Goal: Information Seeking & Learning: Learn about a topic

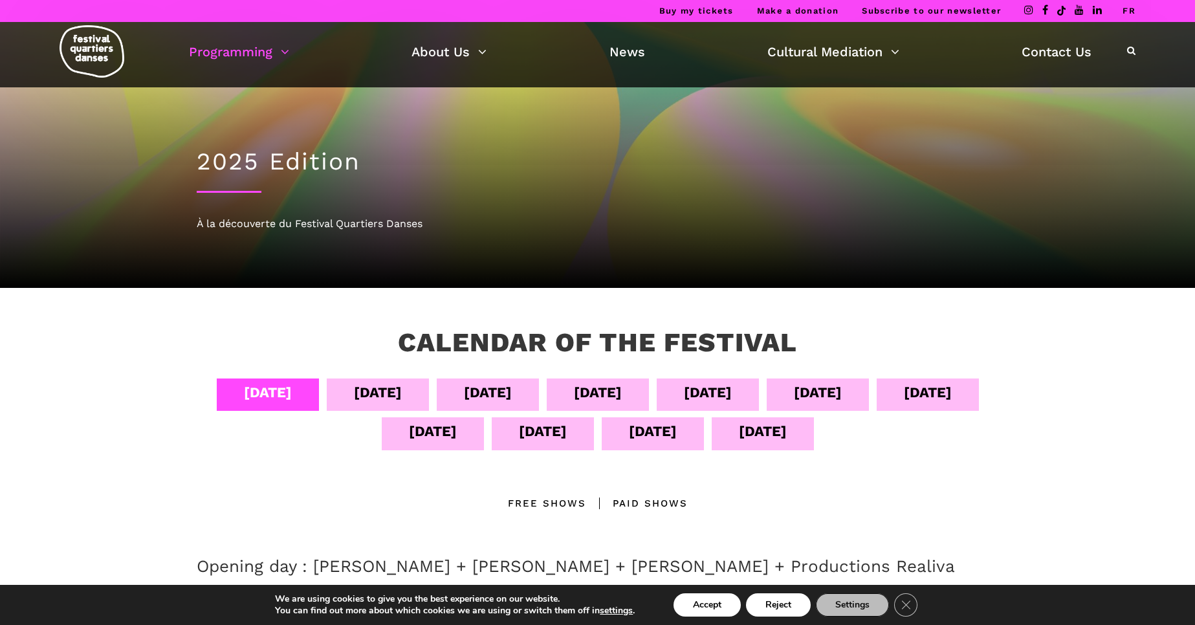
click at [622, 399] on div "[DATE]" at bounding box center [598, 392] width 48 height 23
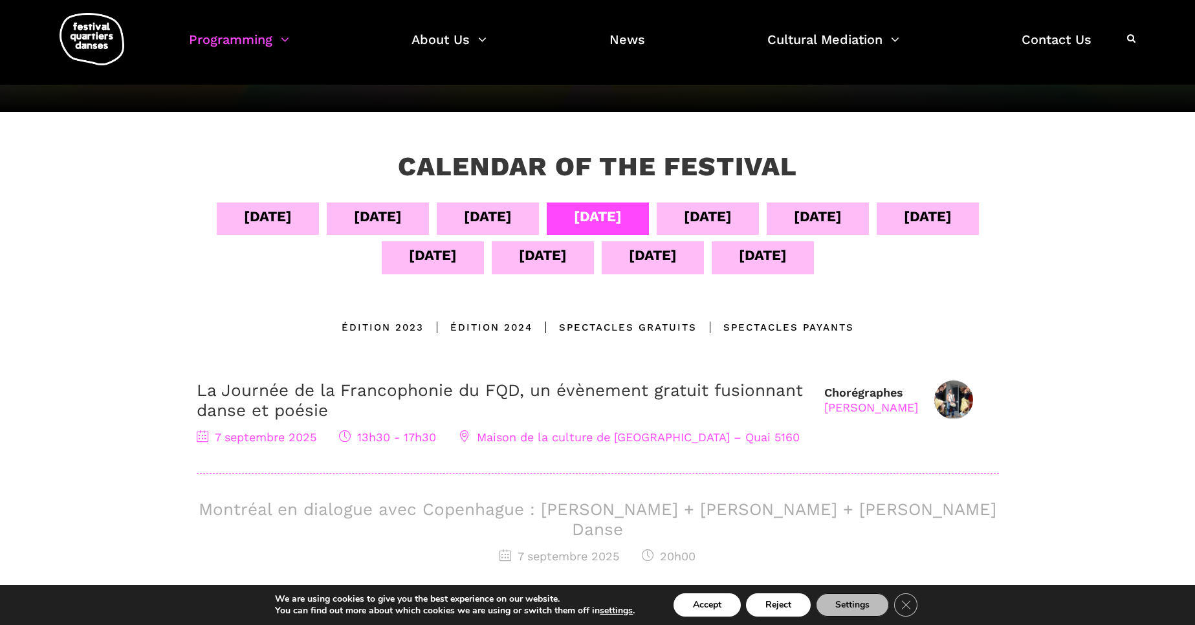
scroll to position [177, 0]
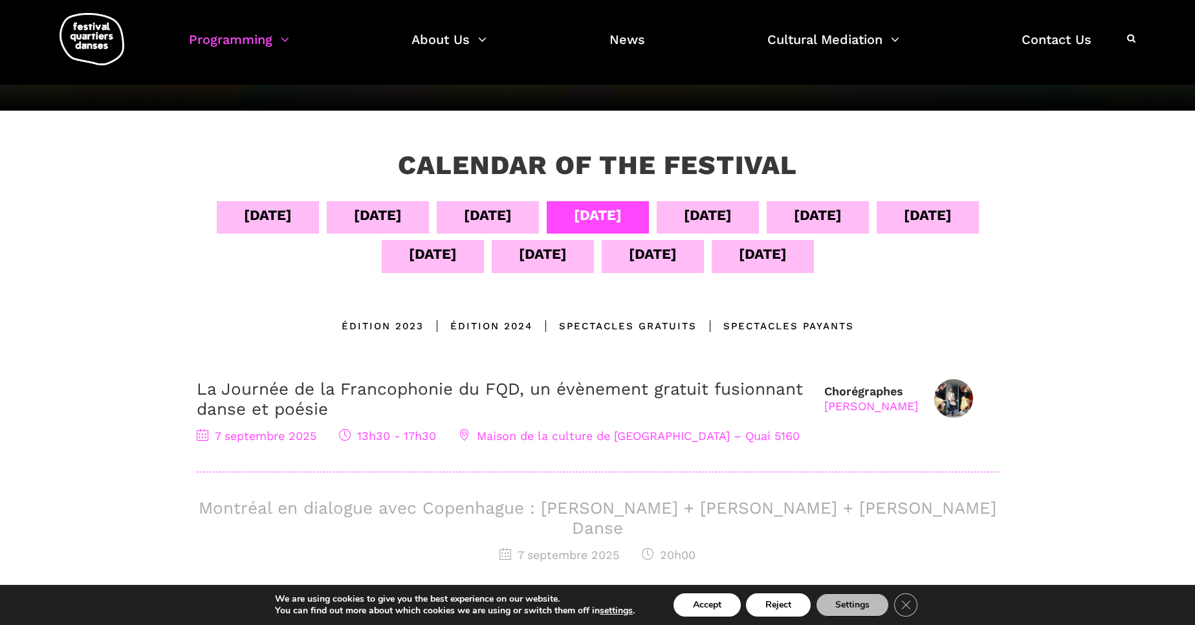
click at [384, 388] on link "La Journée de la Francophonie du FQD, un évènement gratuit fusionnant danse et …" at bounding box center [500, 398] width 606 height 39
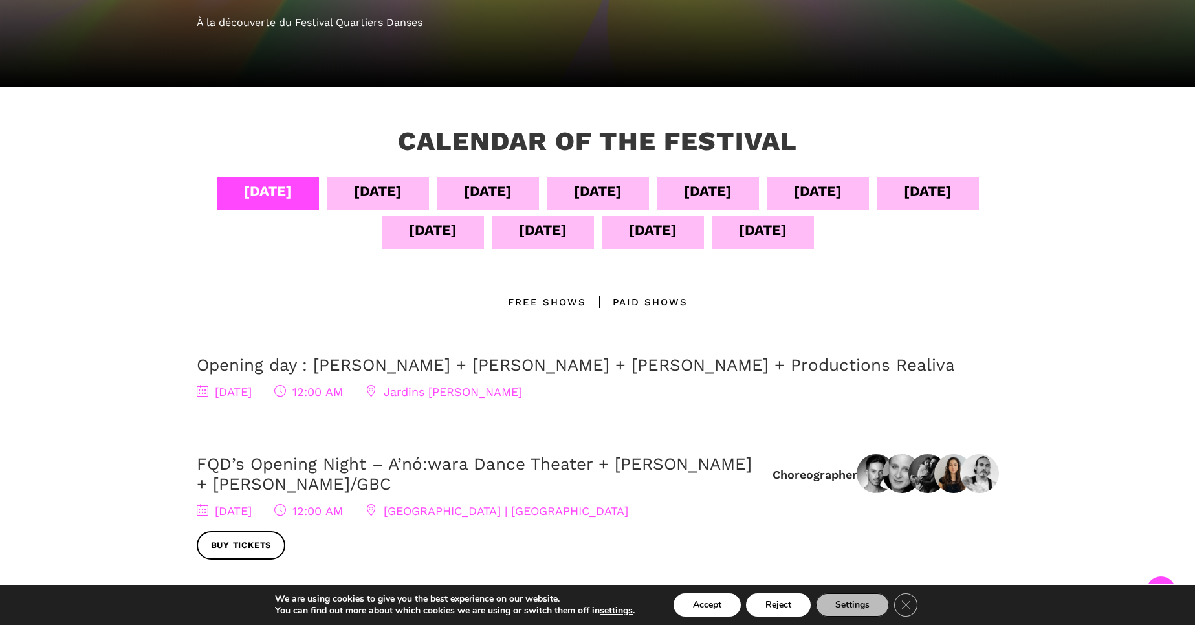
scroll to position [200, 0]
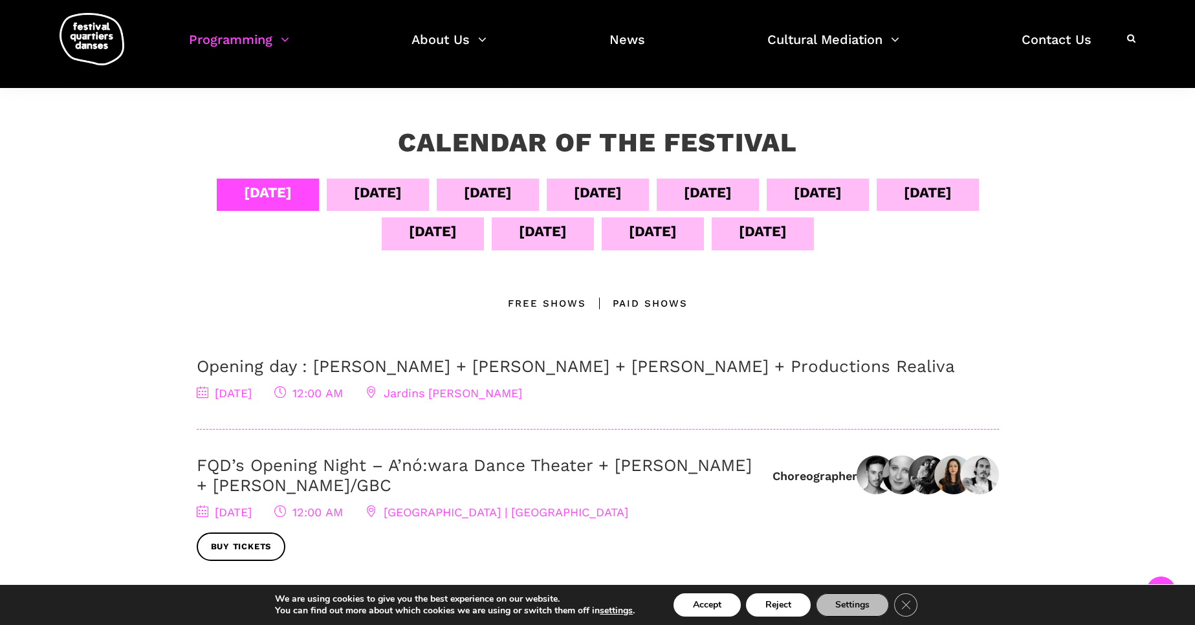
click at [402, 198] on div "Sept 05" at bounding box center [378, 192] width 48 height 23
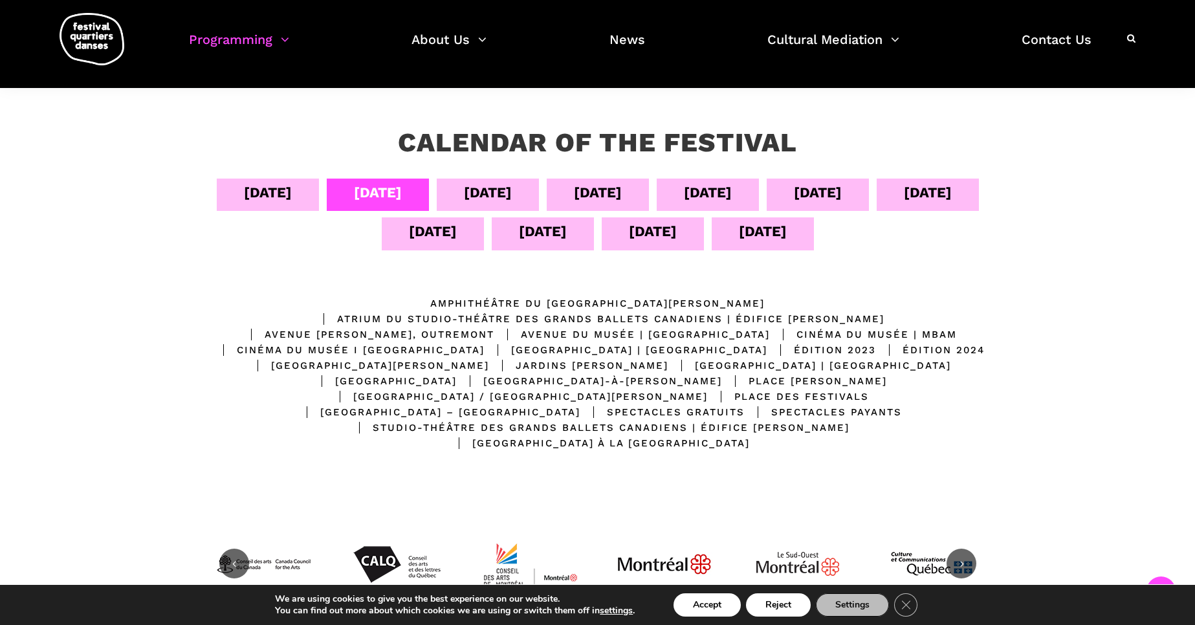
click at [292, 194] on div "Sept 04" at bounding box center [268, 192] width 48 height 23
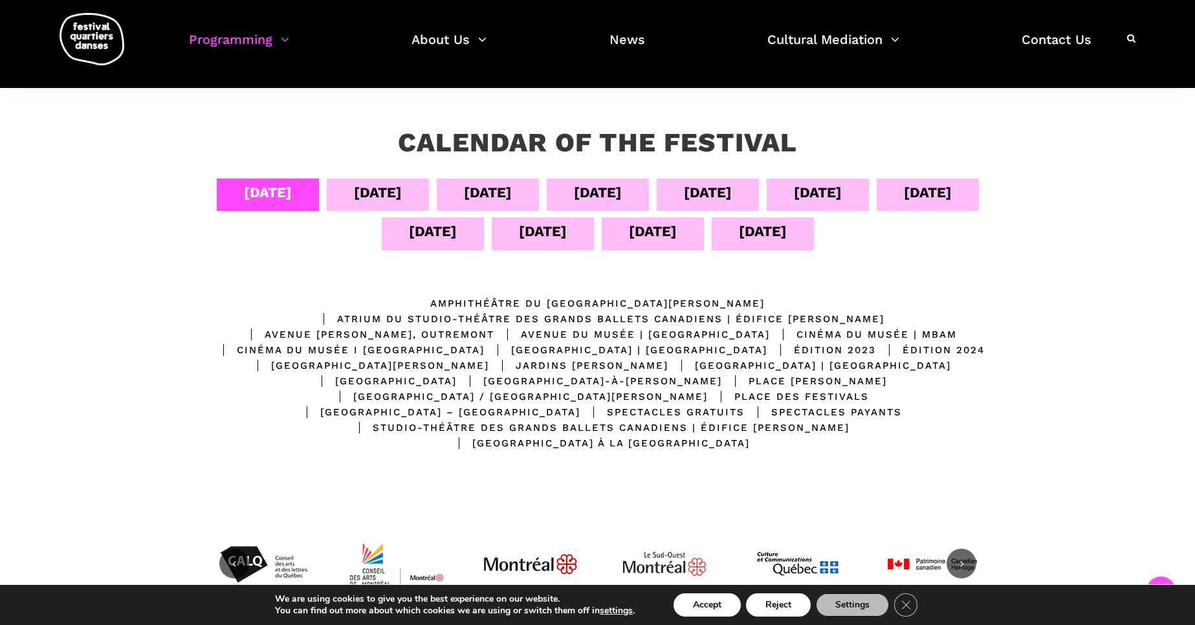
click at [622, 199] on div "[DATE]" at bounding box center [598, 192] width 48 height 23
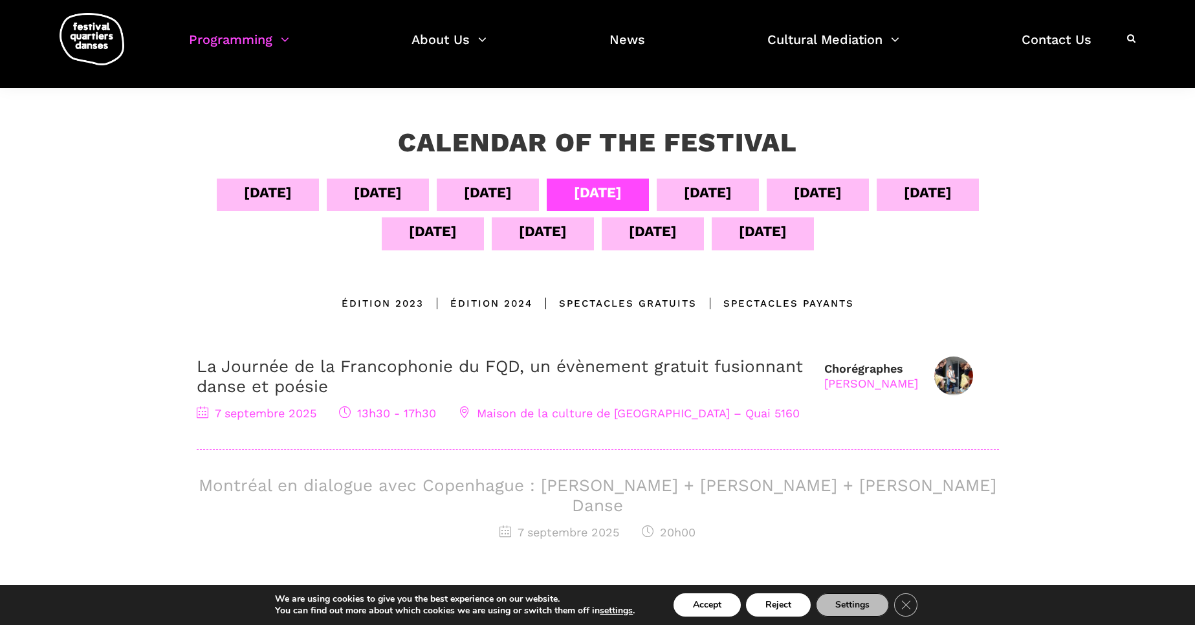
scroll to position [0, 0]
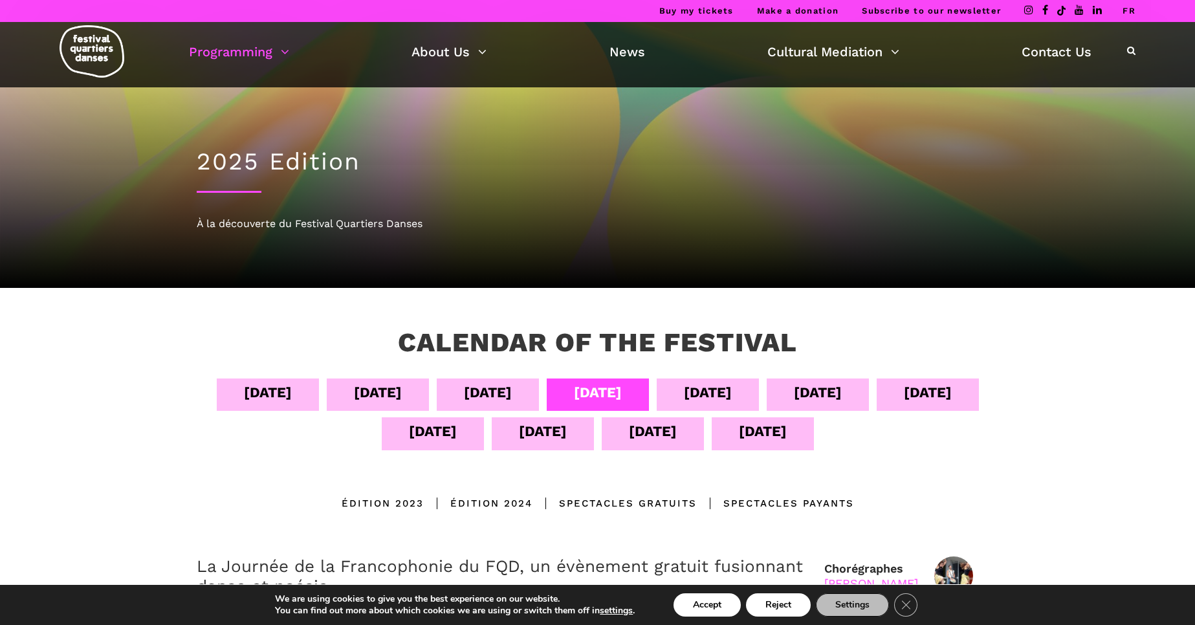
click at [1132, 10] on link "FR" at bounding box center [1129, 11] width 13 height 10
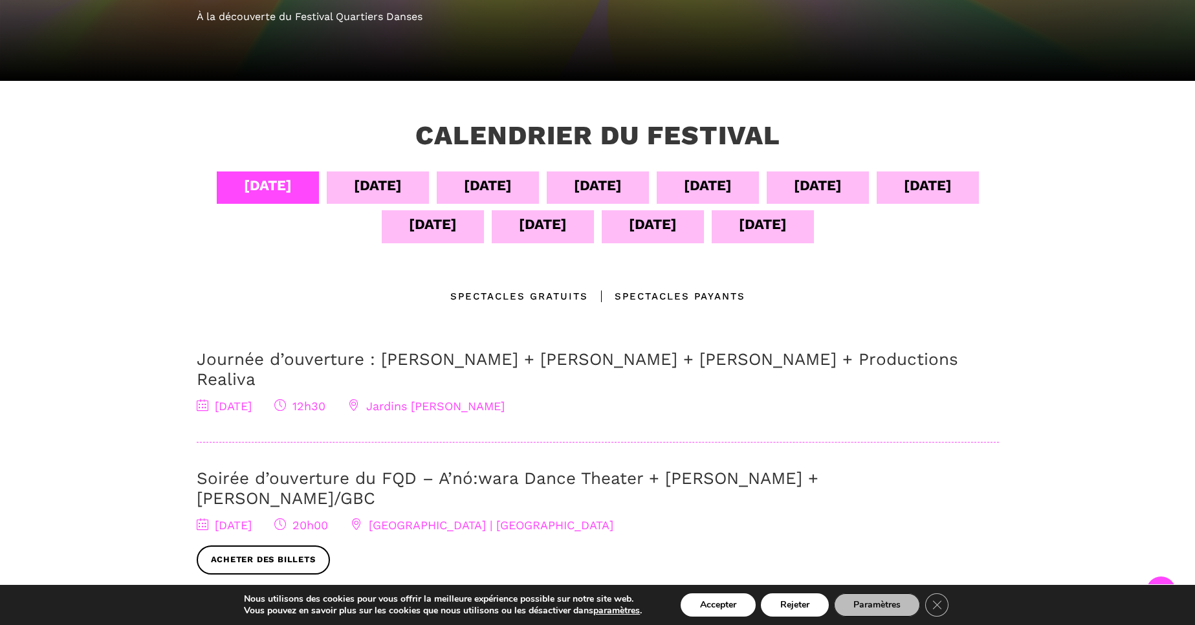
scroll to position [213, 0]
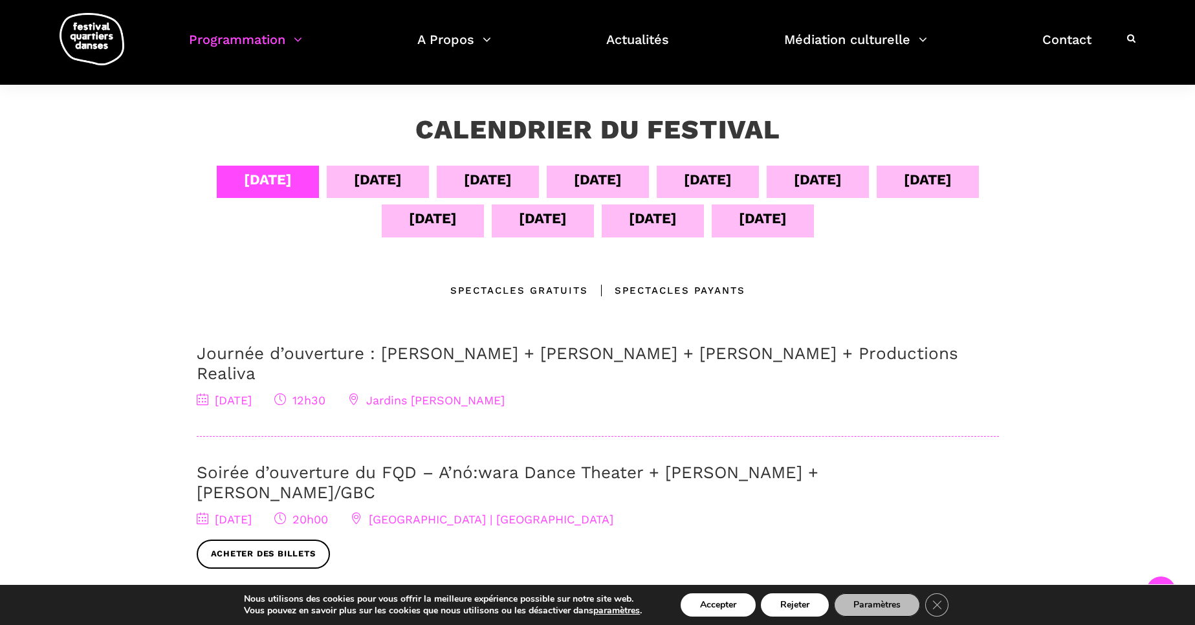
click at [389, 185] on div "05 sept" at bounding box center [378, 179] width 48 height 23
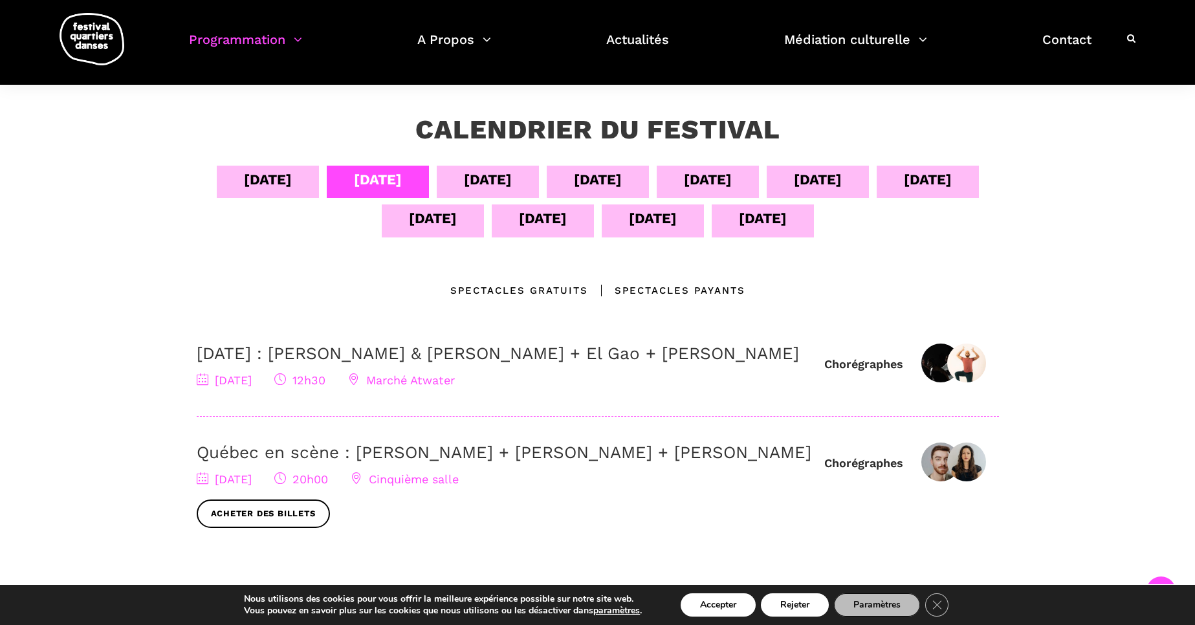
click at [472, 172] on div "06 sept" at bounding box center [488, 179] width 48 height 23
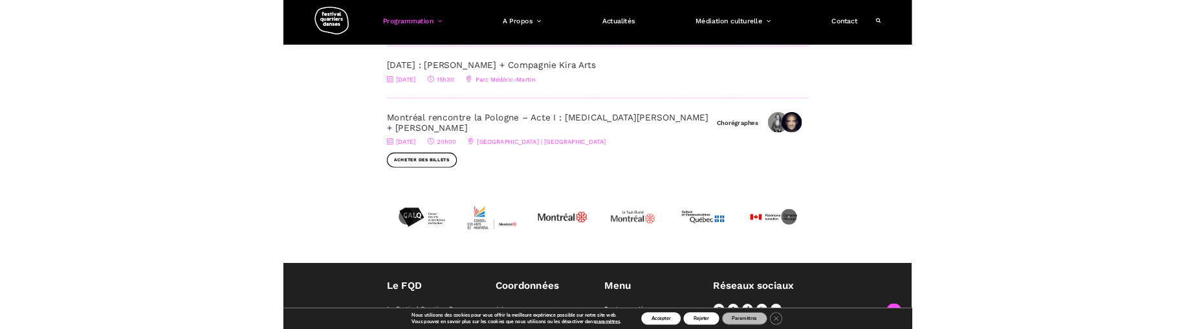
scroll to position [0, 0]
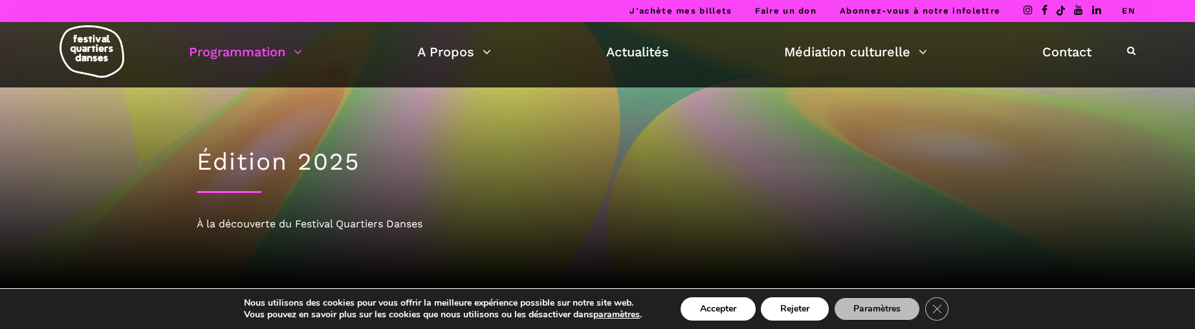
drag, startPoint x: 248, startPoint y: 393, endPoint x: 1128, endPoint y: 6, distance: 961.2
click at [1128, 6] on link "EN" at bounding box center [1129, 11] width 14 height 10
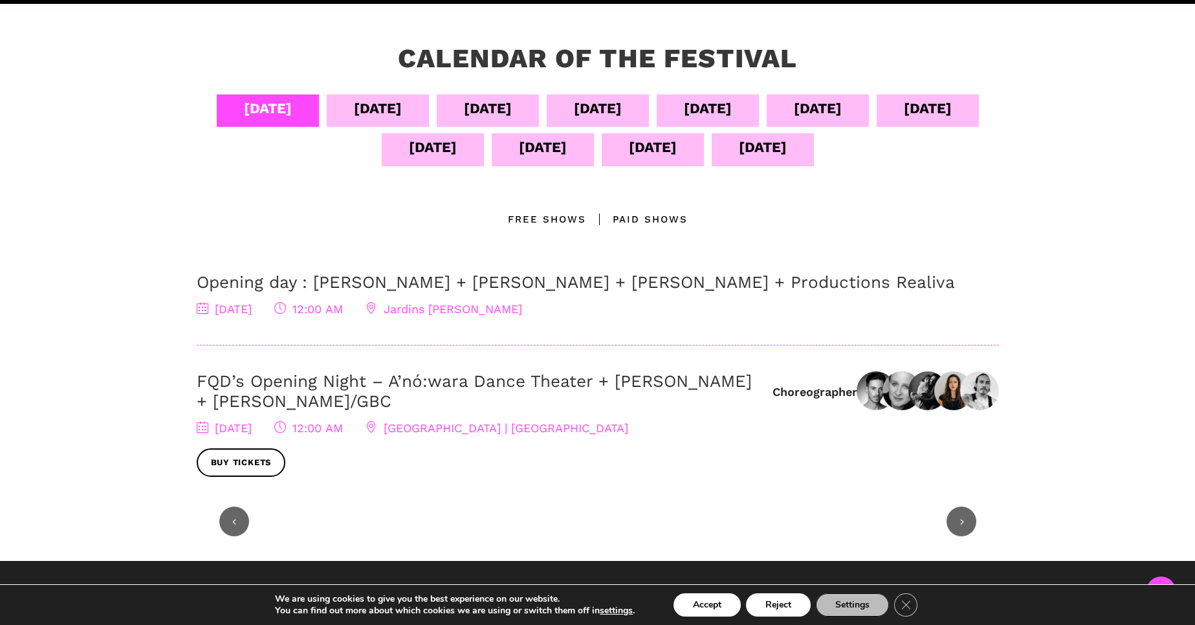
scroll to position [285, 0]
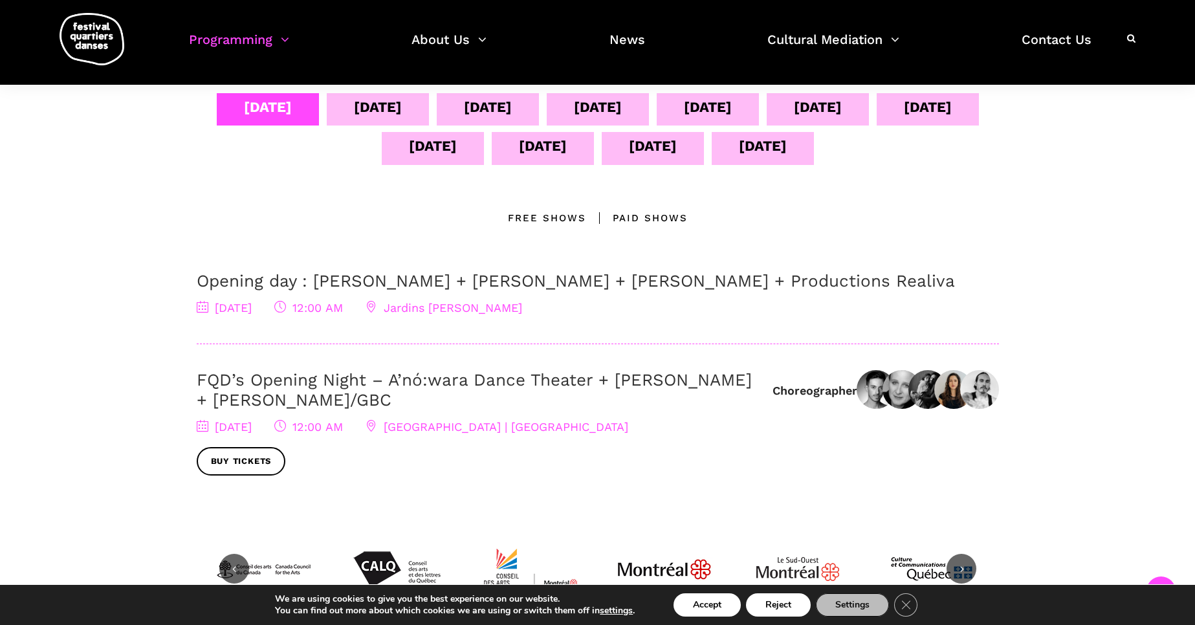
click at [402, 108] on div "[DATE]" at bounding box center [378, 107] width 48 height 23
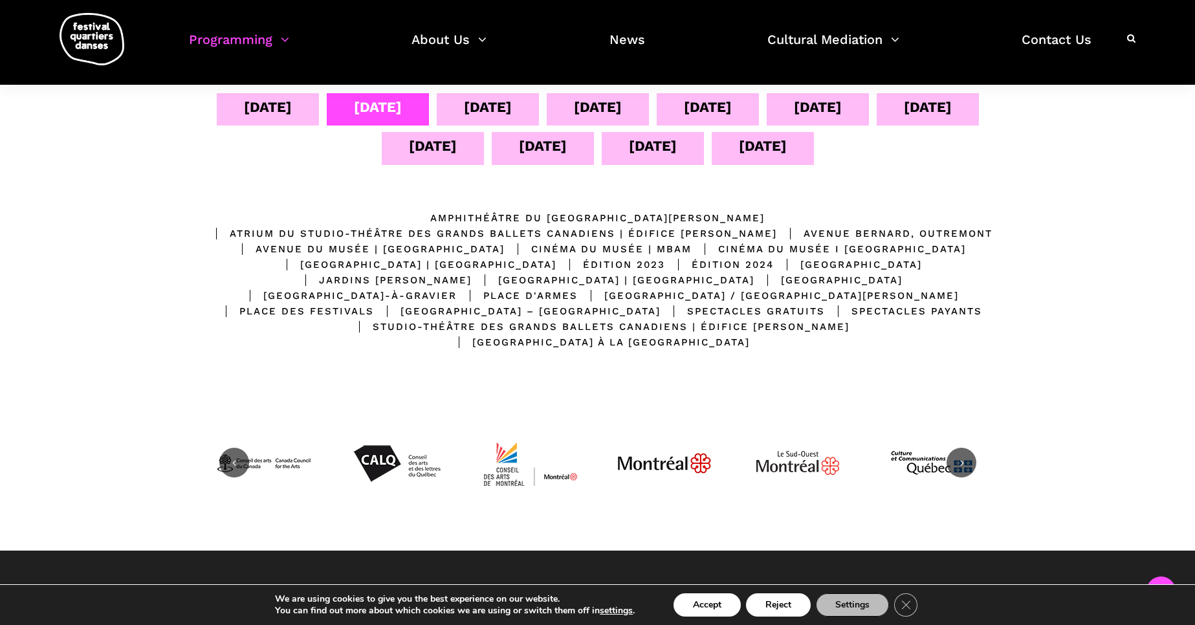
click at [512, 109] on div "[DATE]" at bounding box center [488, 107] width 48 height 23
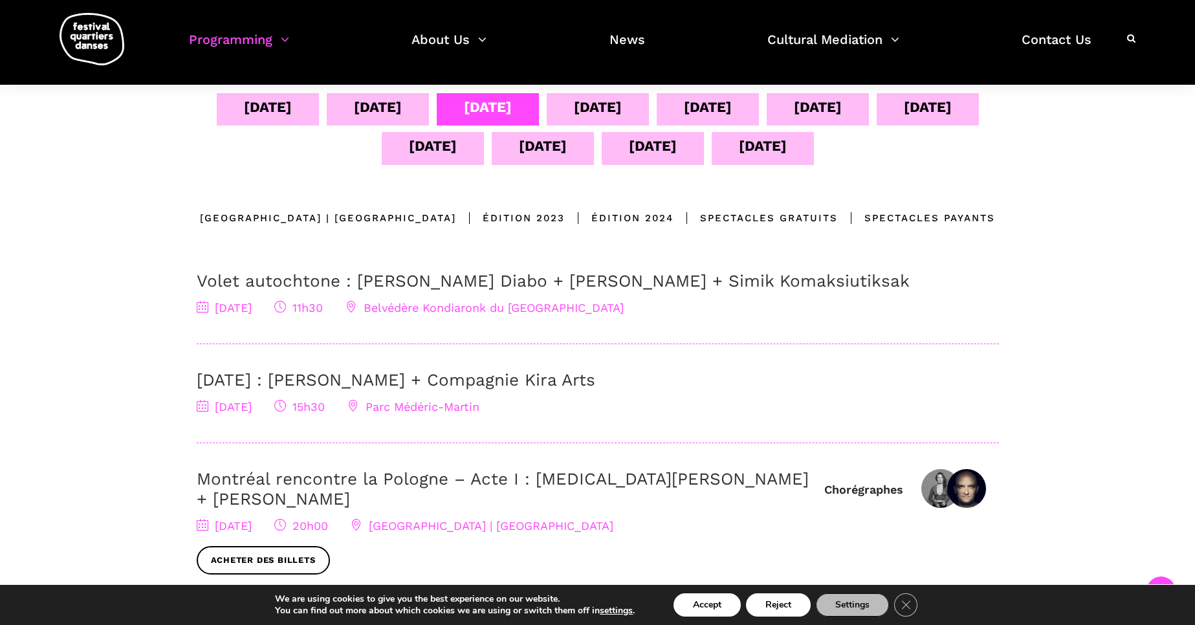
click at [319, 108] on div "[DATE]" at bounding box center [268, 109] width 102 height 32
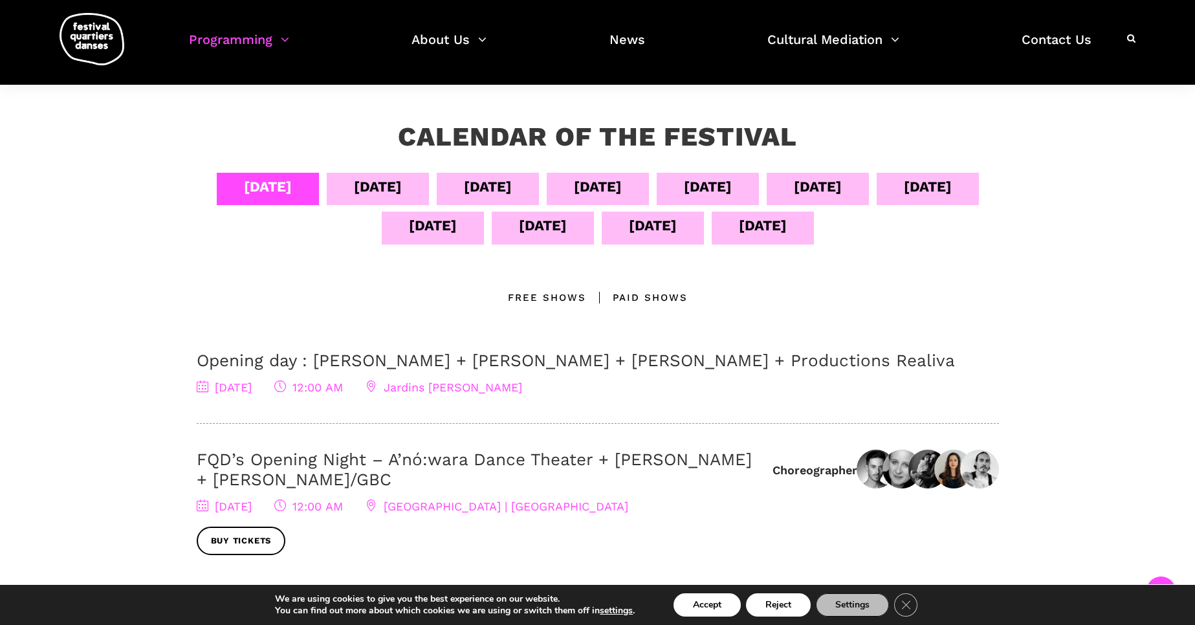
scroll to position [208, 0]
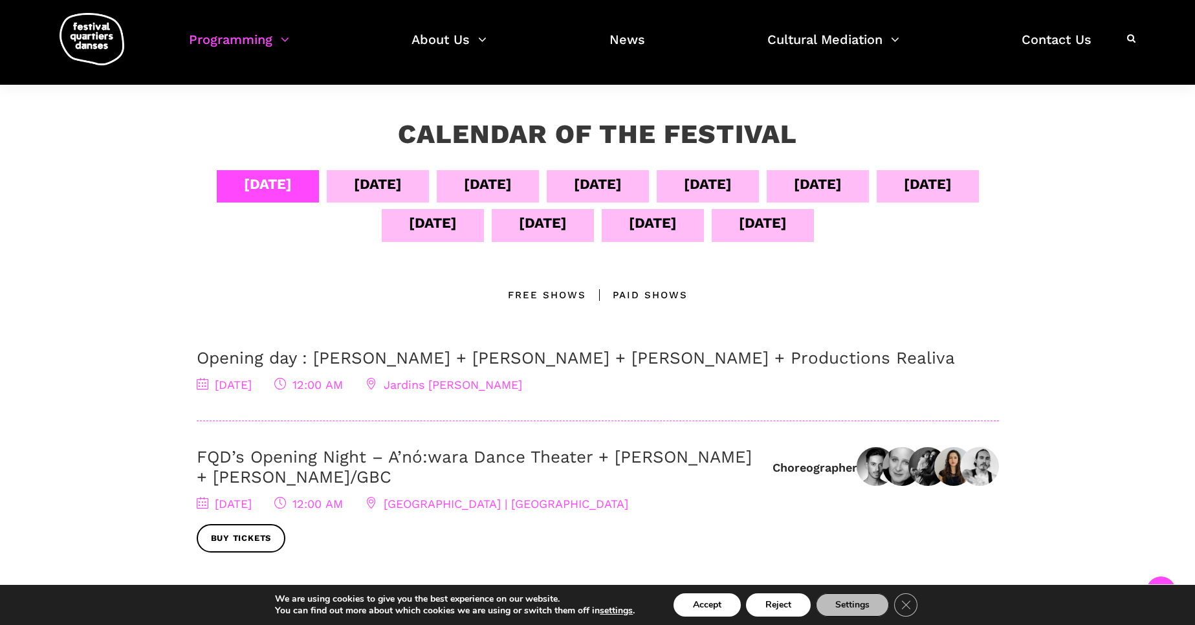
click at [622, 182] on div "[DATE]" at bounding box center [598, 184] width 48 height 23
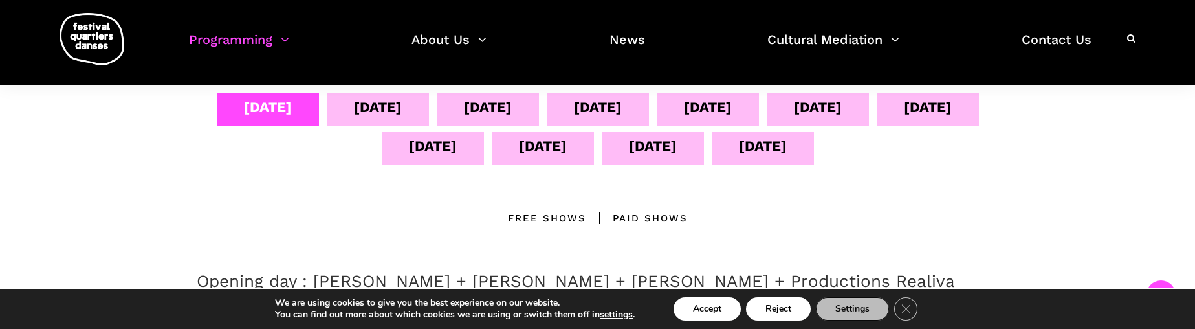
scroll to position [283, 0]
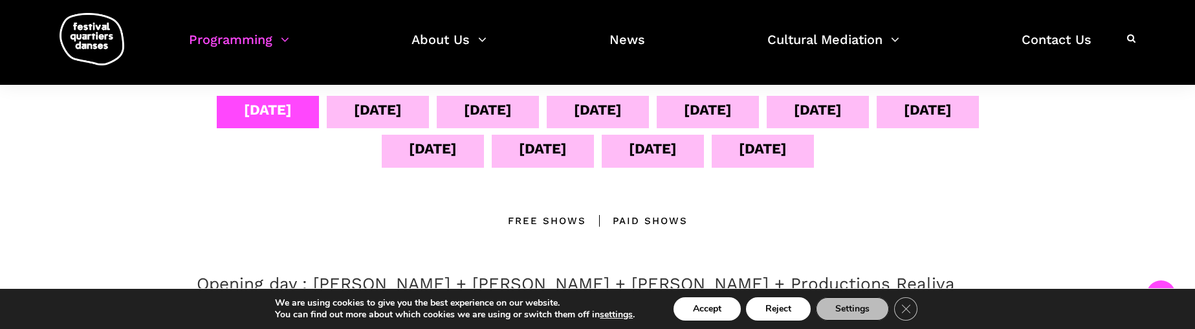
click at [622, 119] on div "[DATE]" at bounding box center [598, 109] width 48 height 23
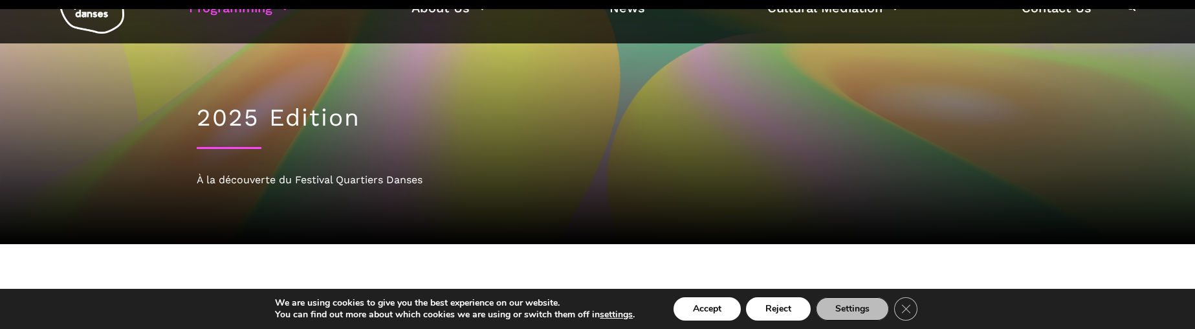
scroll to position [0, 0]
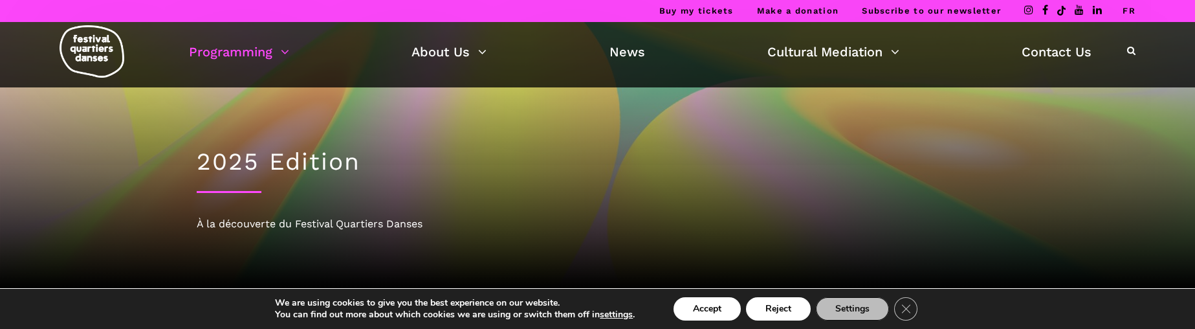
click at [1133, 10] on link "FR" at bounding box center [1129, 11] width 13 height 10
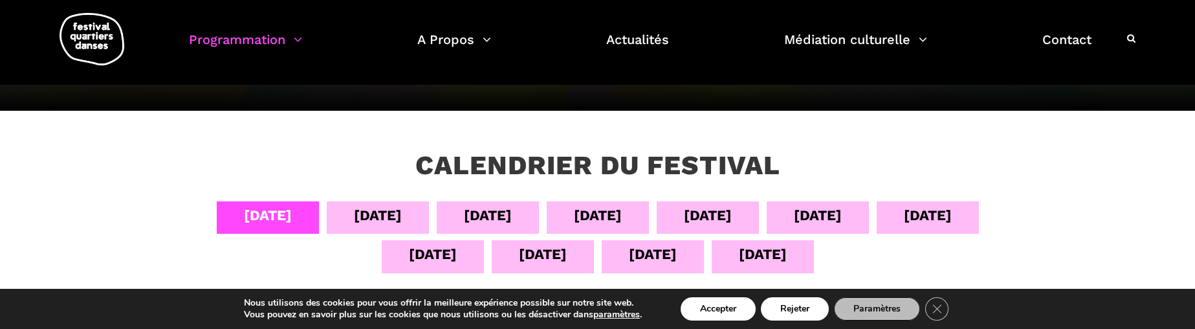
scroll to position [180, 0]
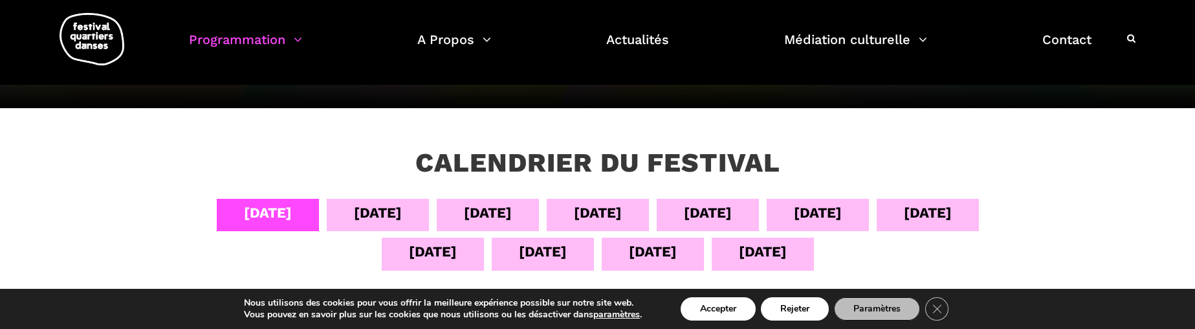
click at [384, 223] on div "05 sept" at bounding box center [378, 212] width 48 height 23
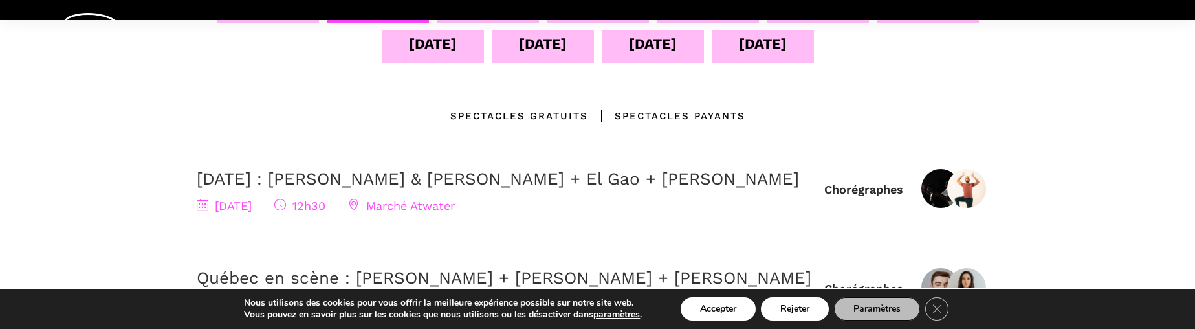
scroll to position [0, 0]
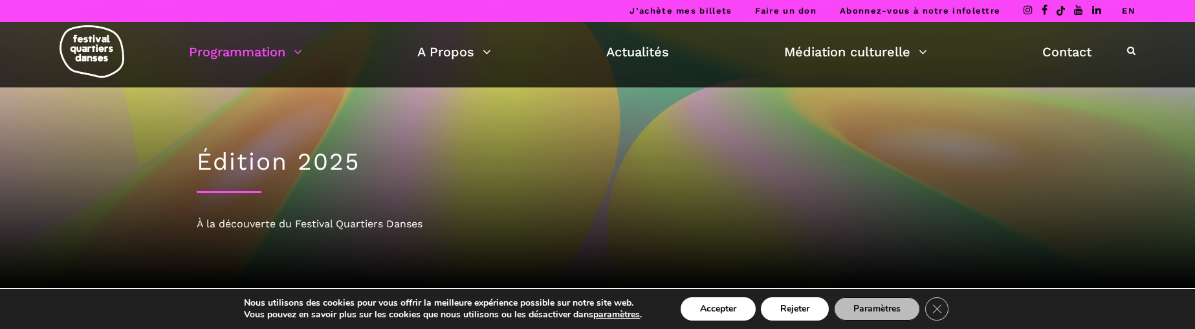
click at [1130, 13] on link "EN" at bounding box center [1129, 11] width 14 height 10
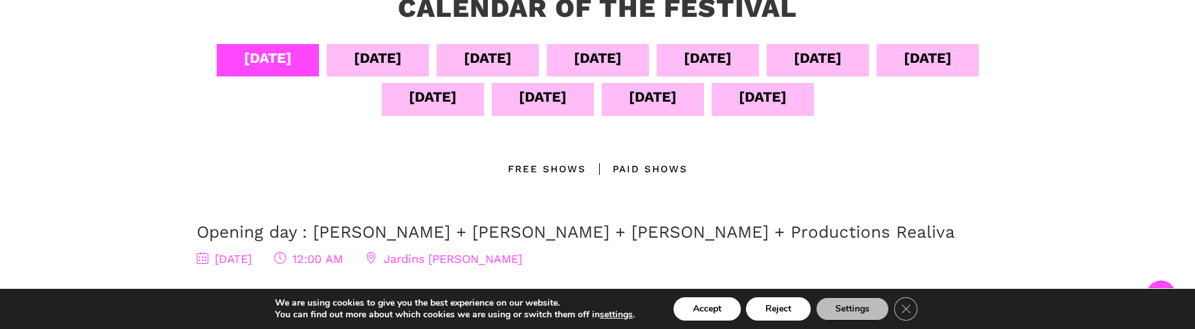
scroll to position [327, 0]
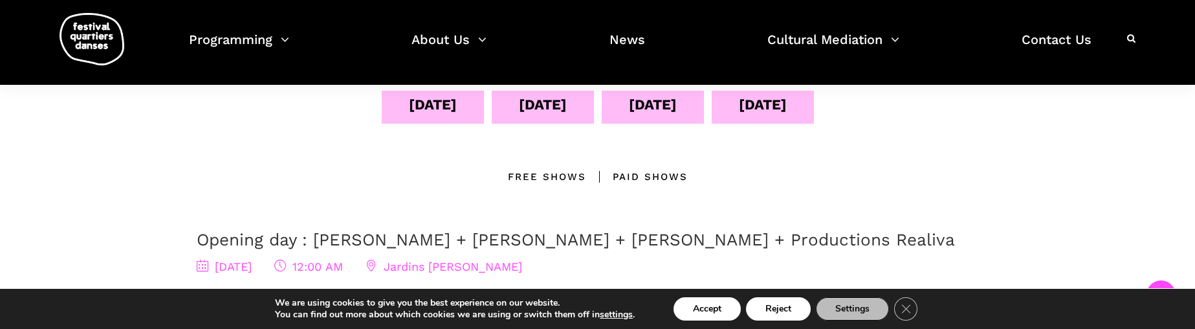
click at [787, 107] on div "[DATE]" at bounding box center [763, 104] width 48 height 23
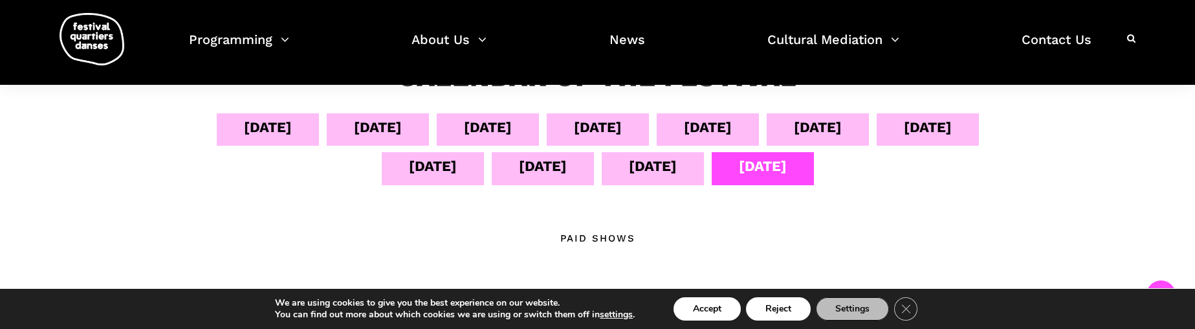
scroll to position [289, 0]
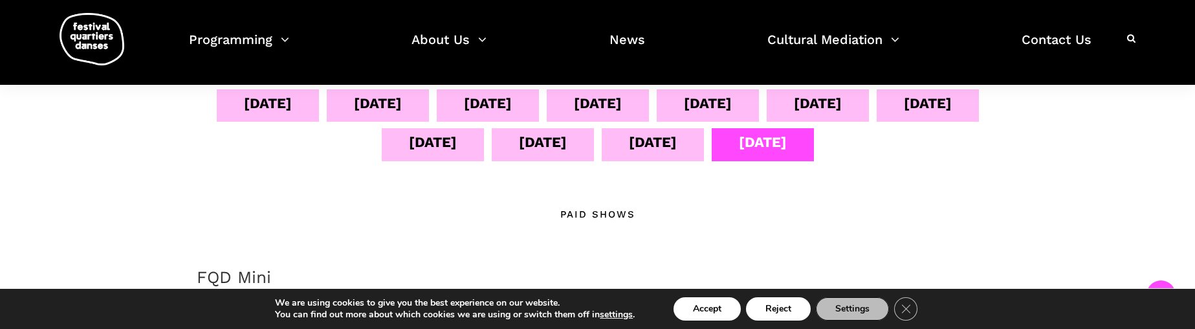
click at [402, 110] on div "[DATE]" at bounding box center [378, 103] width 48 height 23
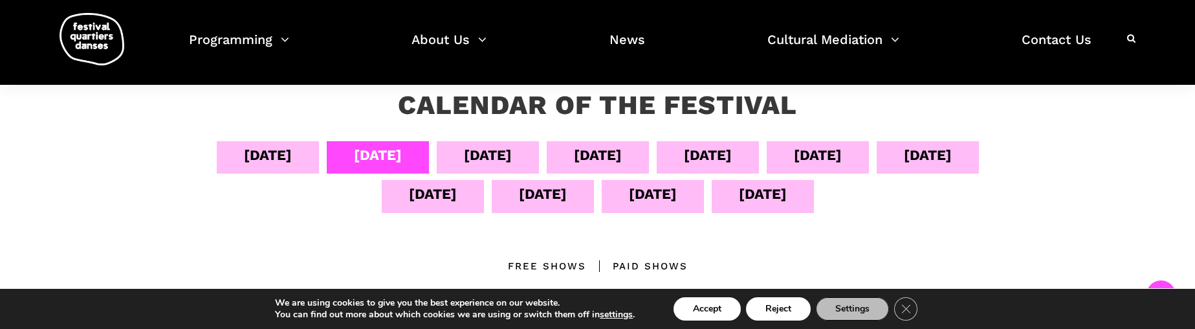
scroll to position [230, 0]
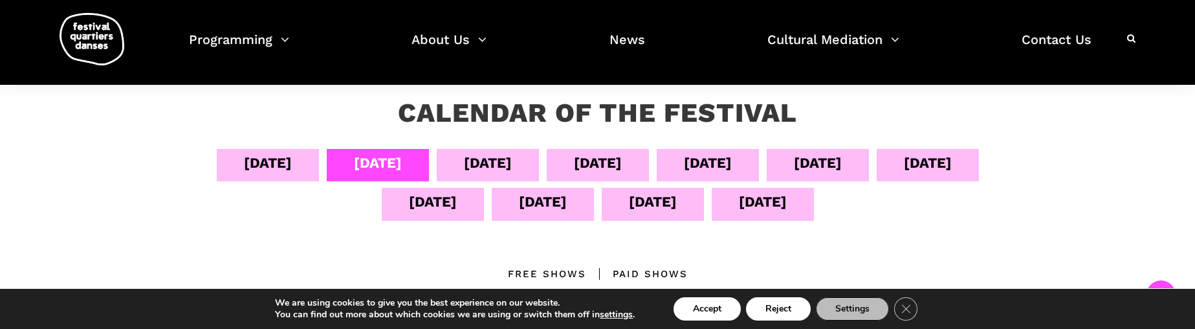
click at [512, 166] on div "[DATE]" at bounding box center [488, 162] width 48 height 23
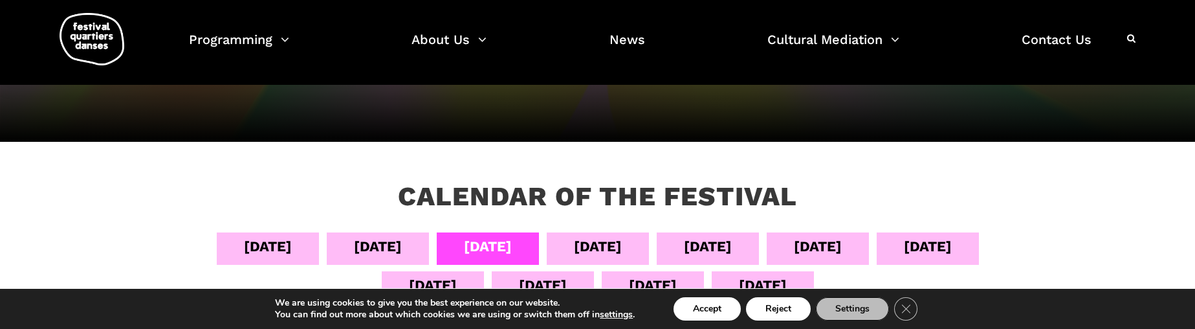
scroll to position [144, 0]
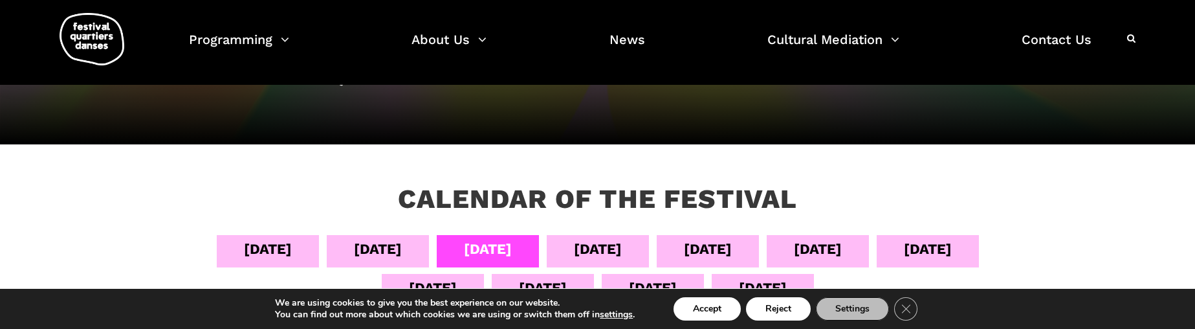
click at [292, 247] on div "[DATE]" at bounding box center [268, 248] width 48 height 23
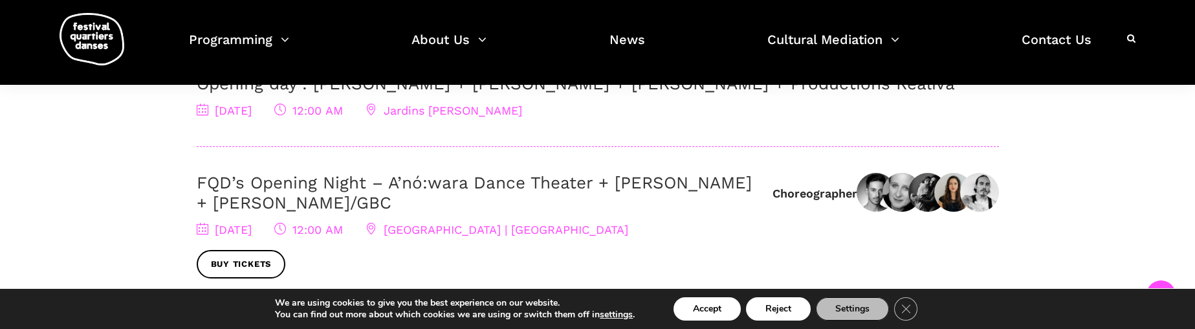
scroll to position [485, 0]
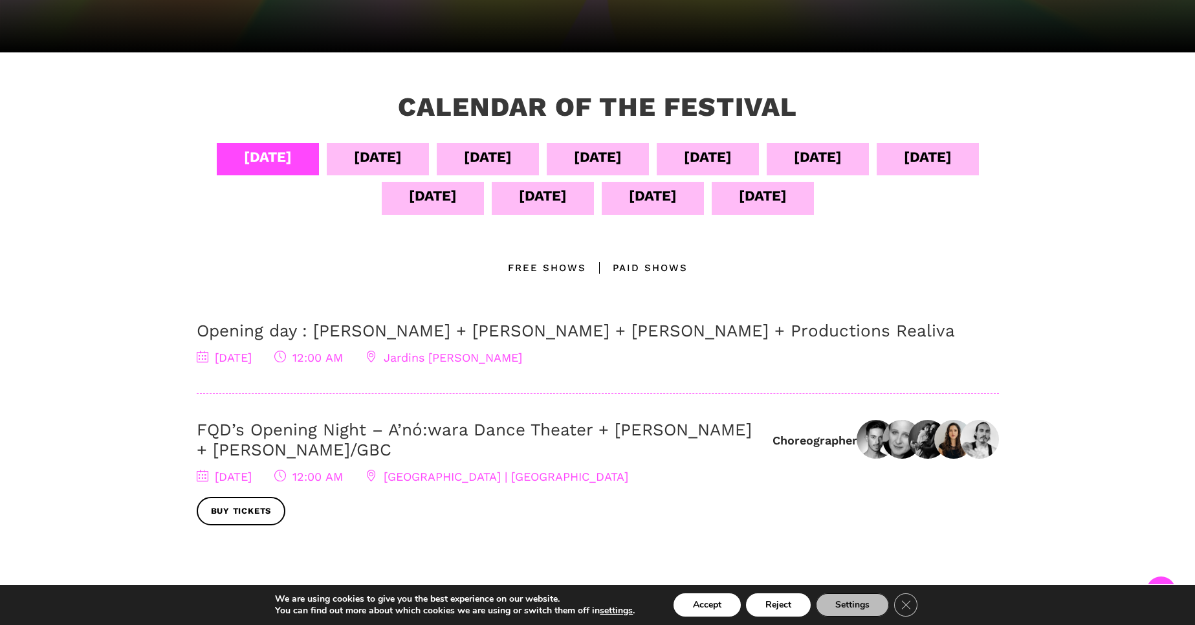
scroll to position [237, 0]
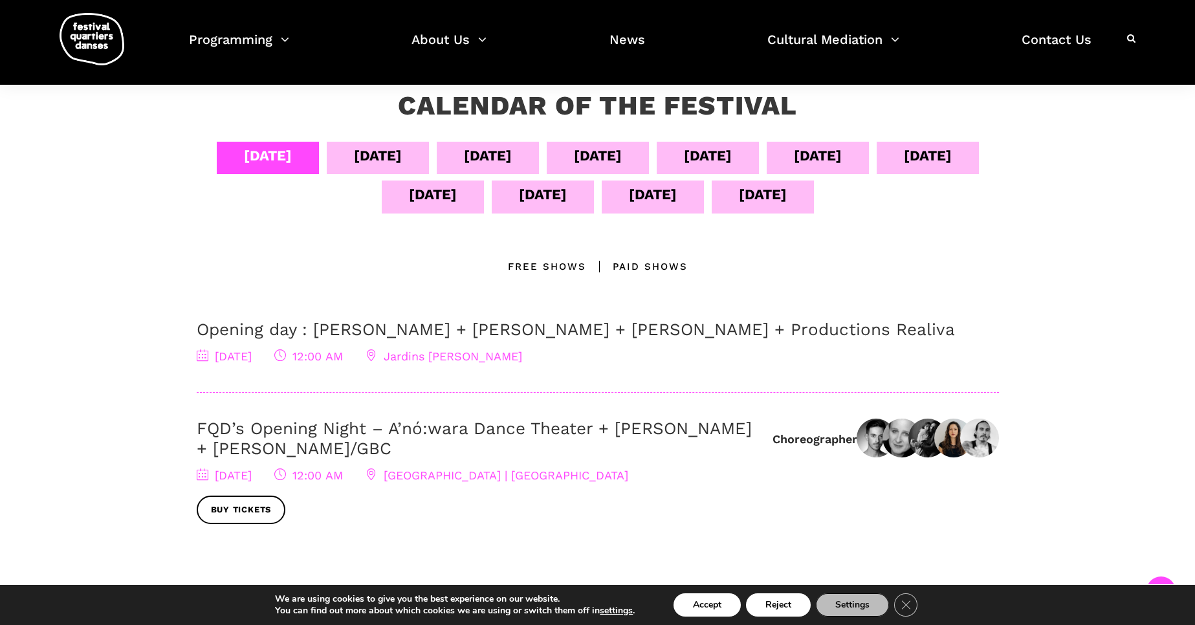
click at [402, 156] on div "[DATE]" at bounding box center [378, 155] width 48 height 23
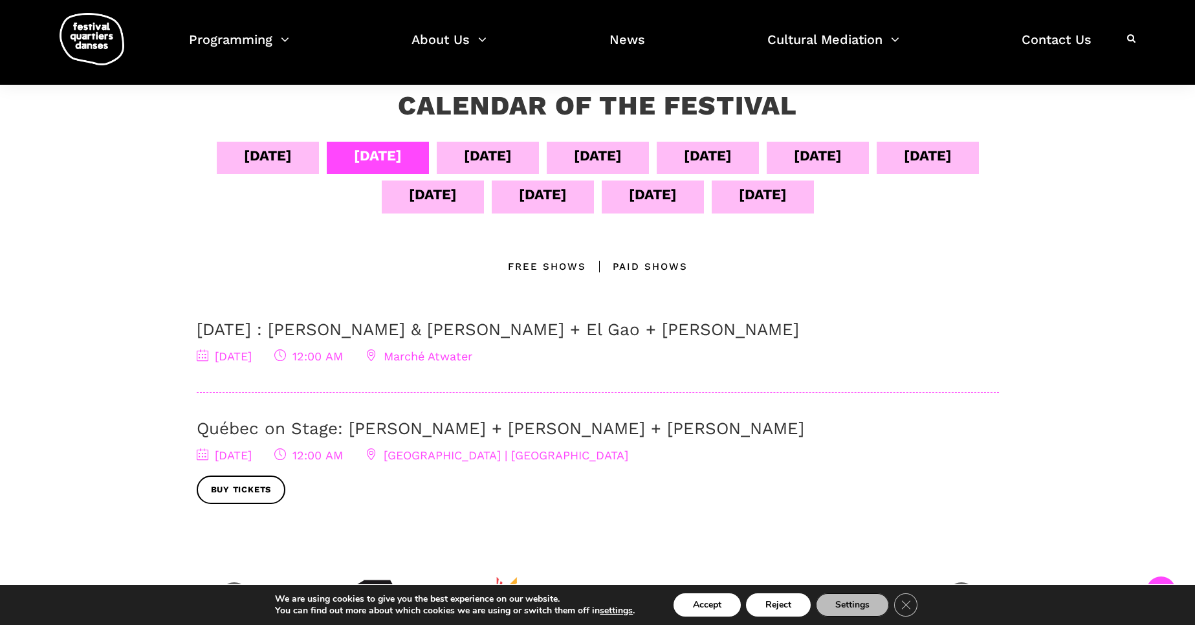
click at [512, 164] on div "[DATE]" at bounding box center [488, 155] width 48 height 23
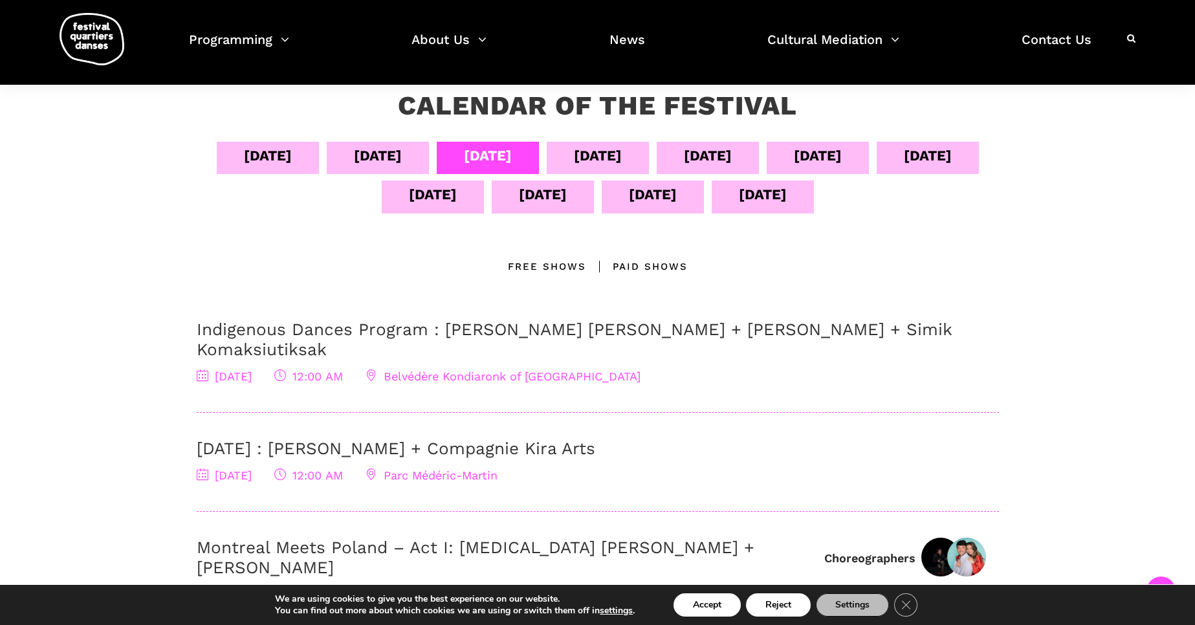
click at [622, 147] on div "[DATE]" at bounding box center [598, 155] width 48 height 23
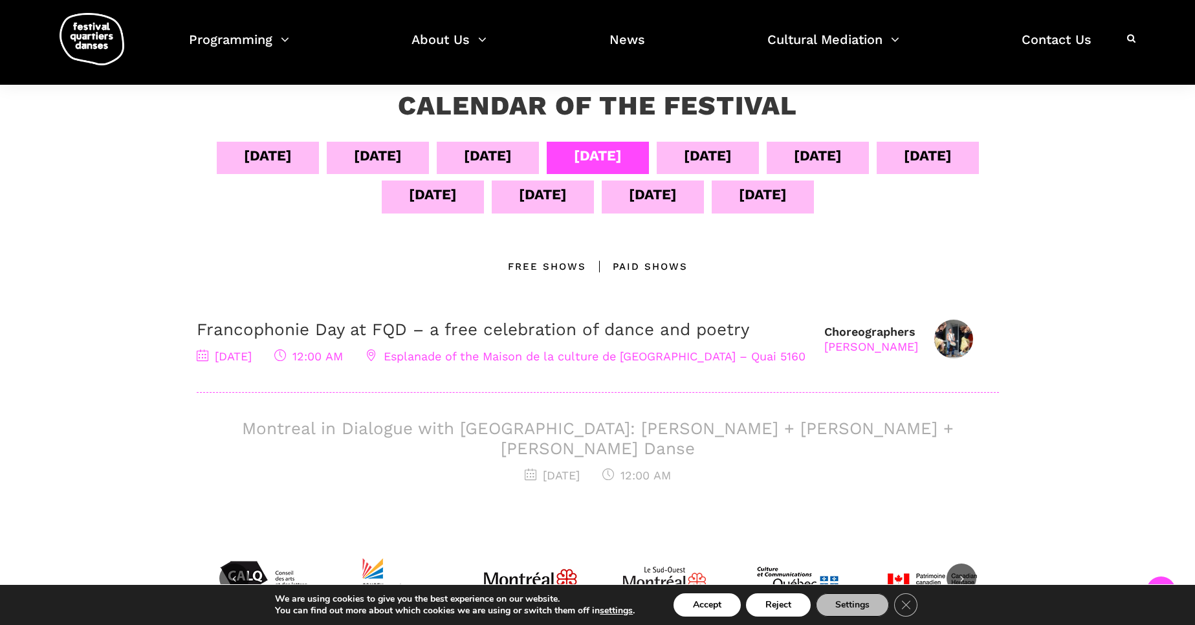
click at [732, 160] on div "[DATE]" at bounding box center [708, 155] width 48 height 23
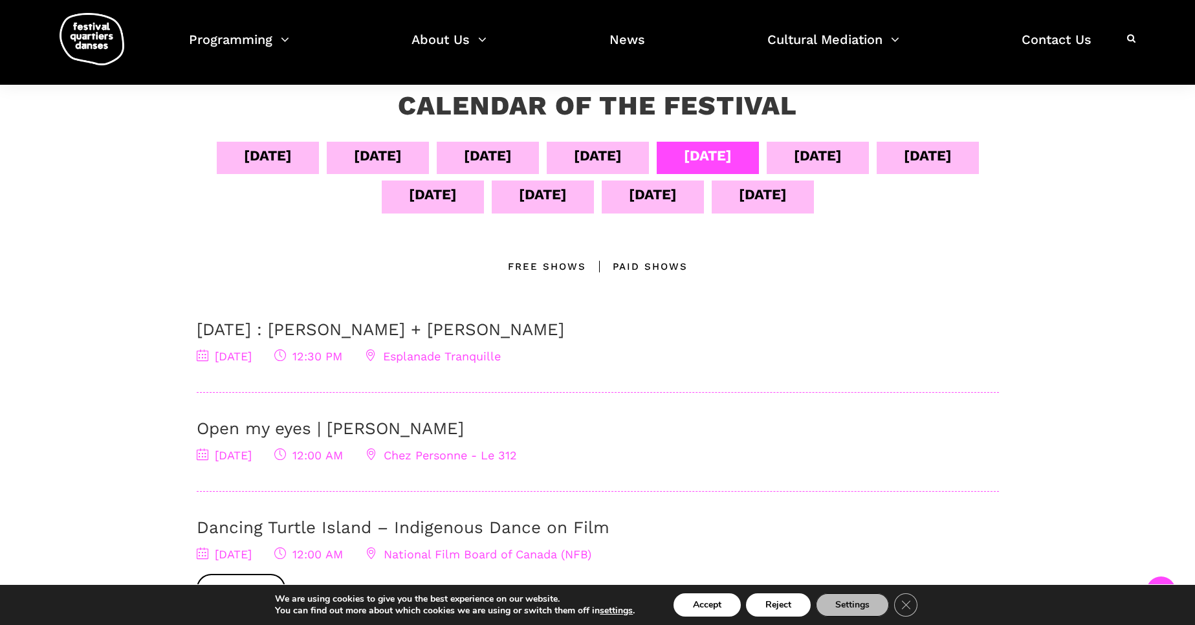
click at [567, 204] on div "[DATE]" at bounding box center [543, 194] width 48 height 23
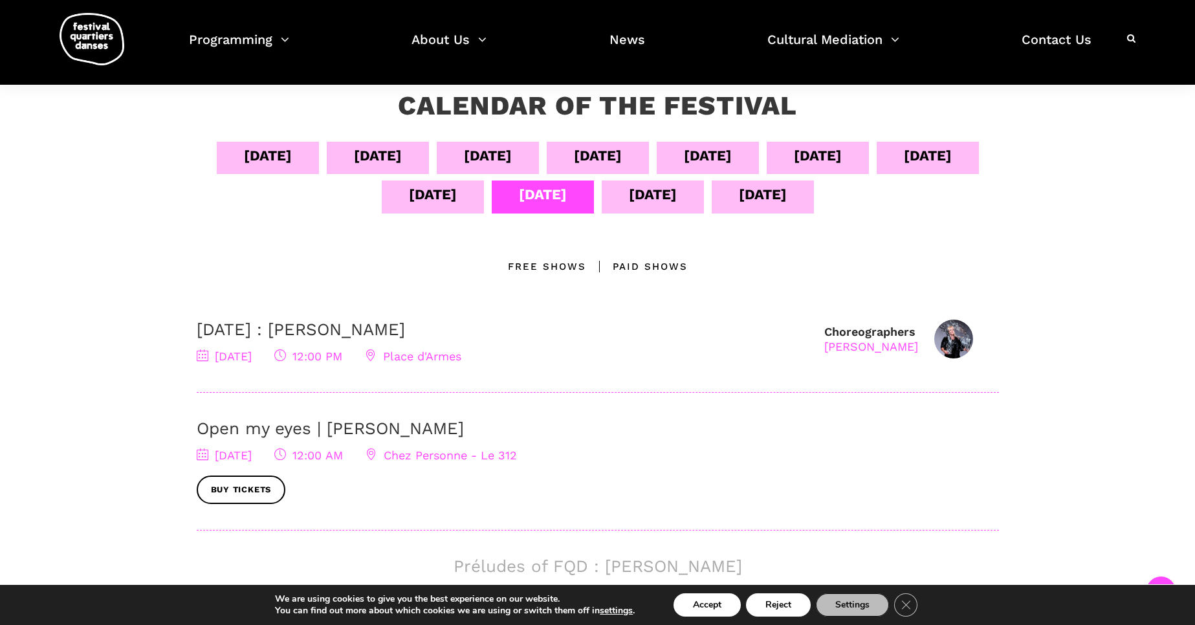
scroll to position [0, 0]
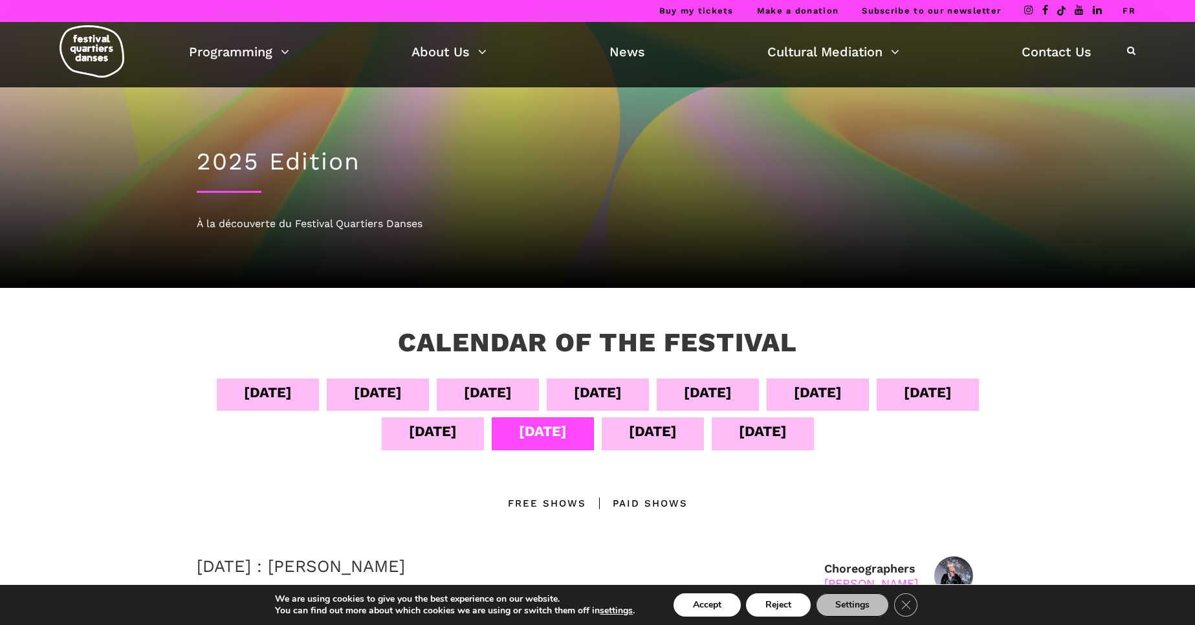
click at [1129, 9] on link "FR" at bounding box center [1129, 11] width 13 height 10
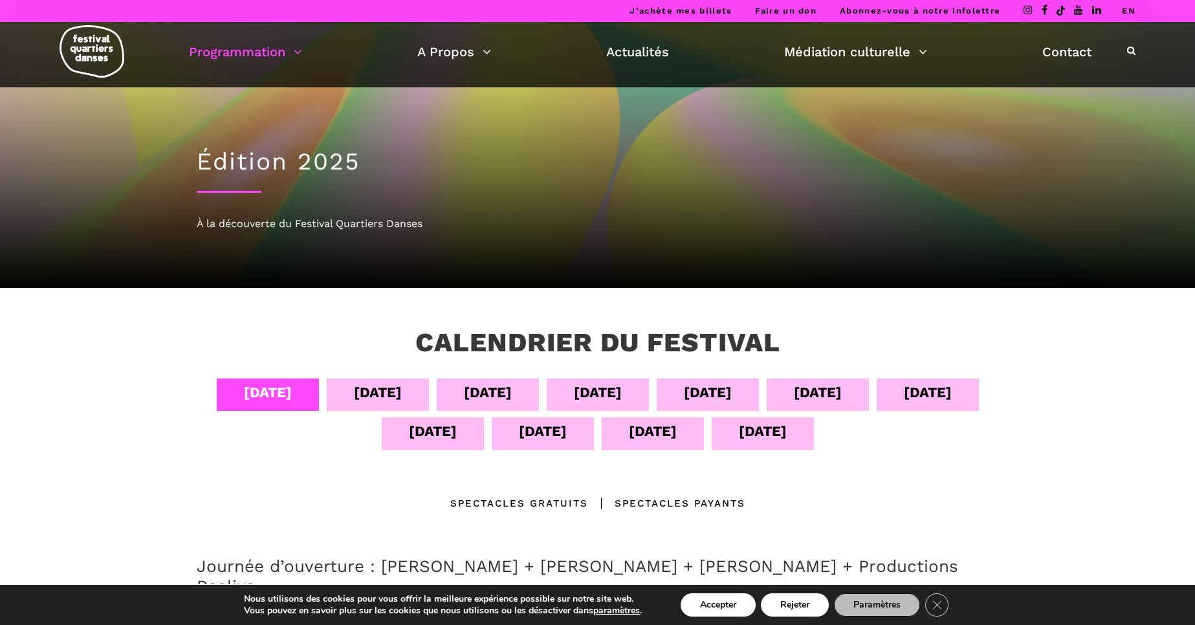
click at [454, 428] on div "11 sept" at bounding box center [433, 433] width 102 height 32
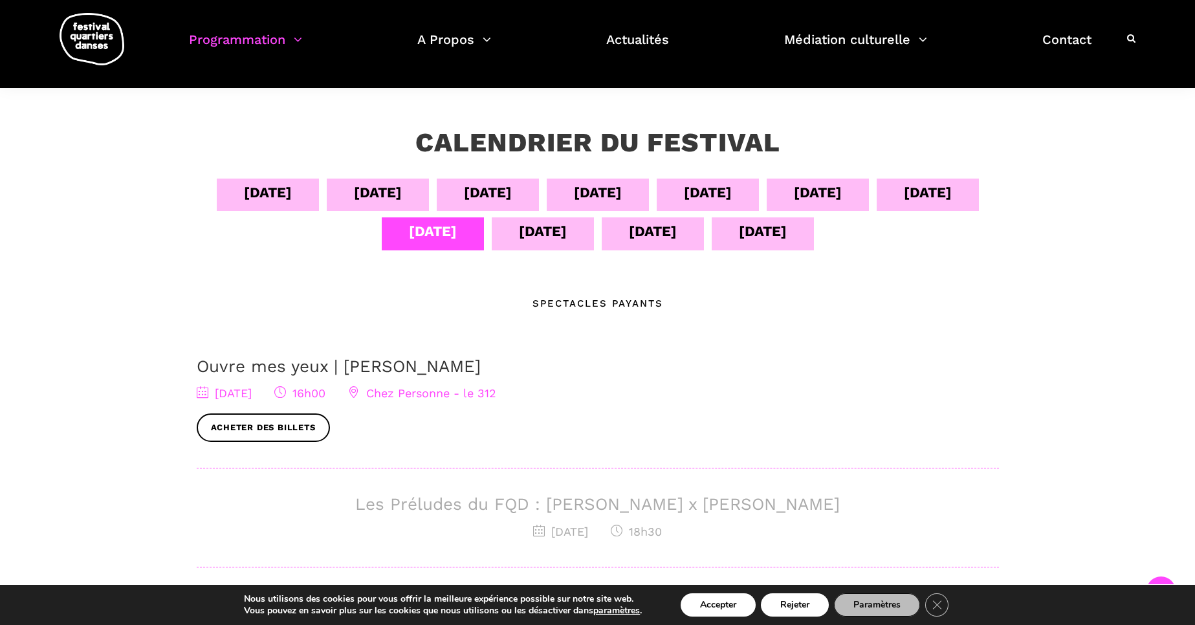
scroll to position [202, 0]
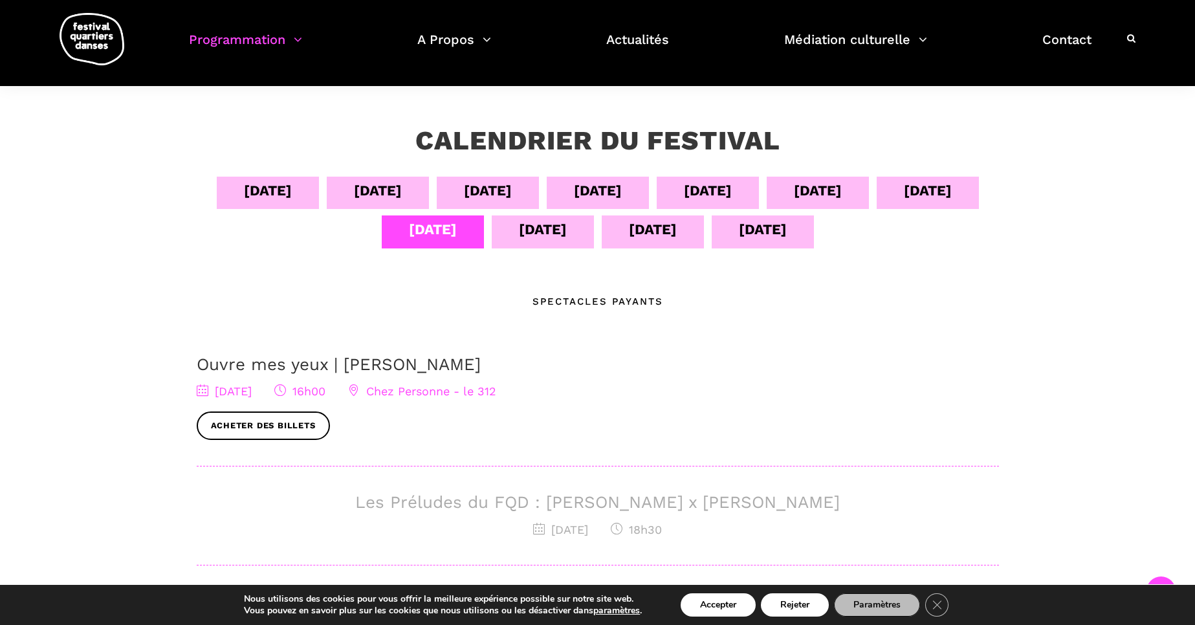
click at [603, 198] on div "07 sept" at bounding box center [598, 190] width 48 height 23
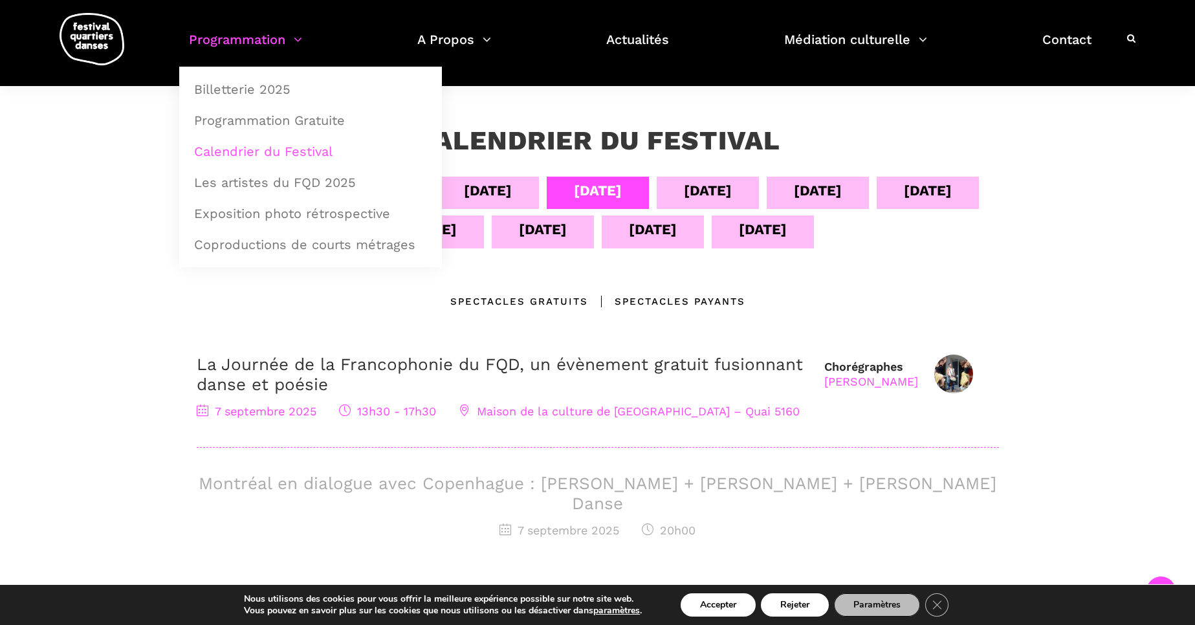
click at [274, 151] on link "Calendrier du Festival" at bounding box center [310, 152] width 248 height 30
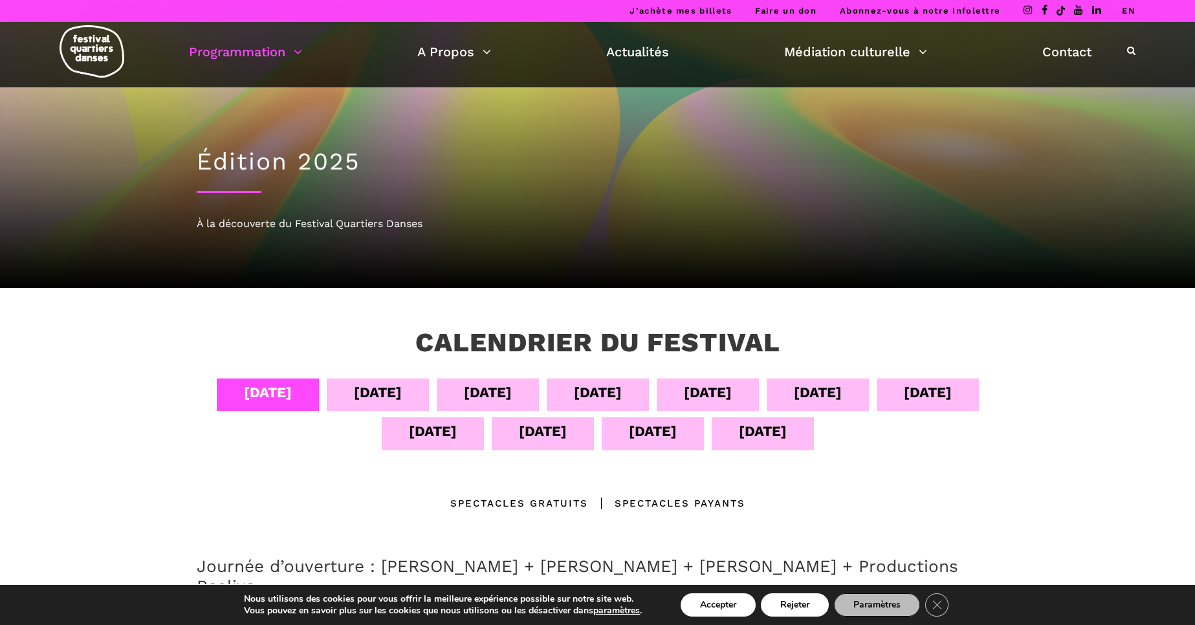
click at [1126, 14] on link "EN" at bounding box center [1129, 11] width 14 height 10
